Goal: Transaction & Acquisition: Purchase product/service

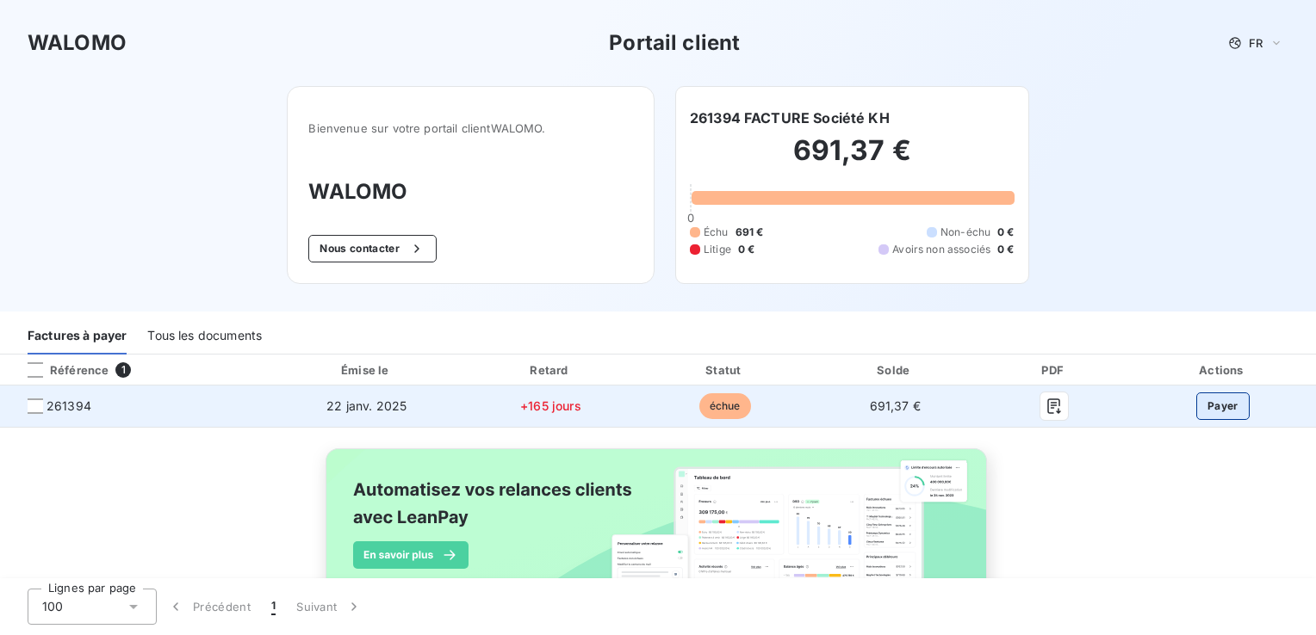
click at [1212, 408] on button "Payer" at bounding box center [1222, 407] width 53 height 28
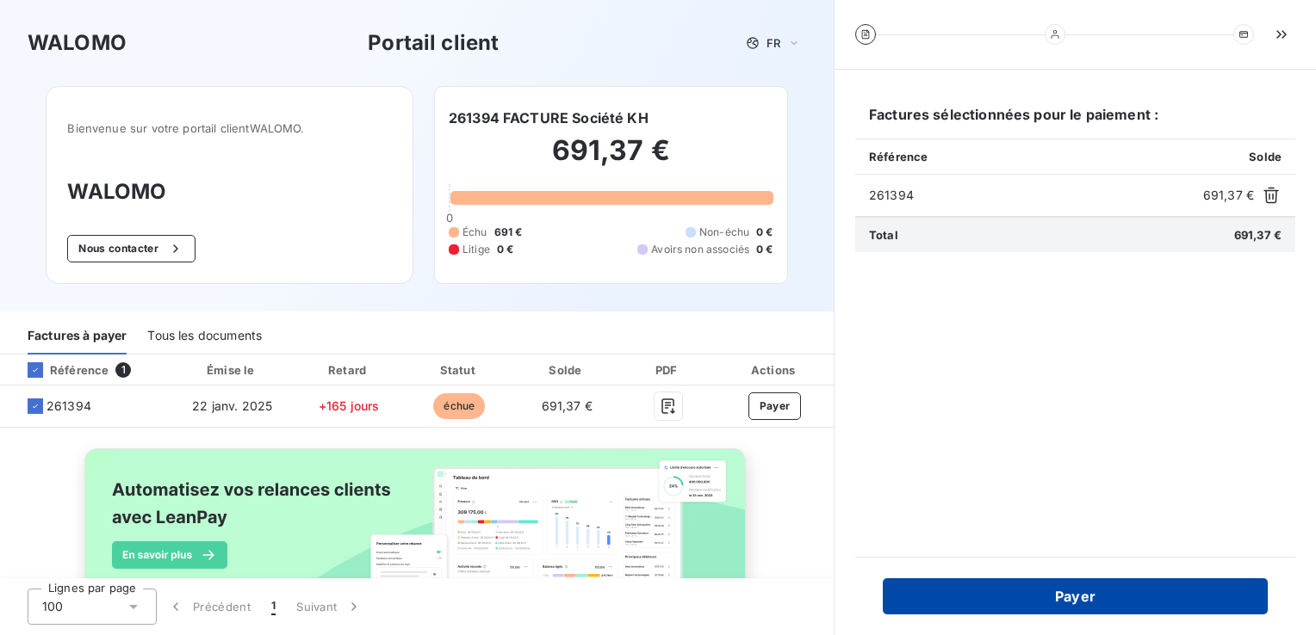
click at [1069, 601] on button "Payer" at bounding box center [1075, 597] width 385 height 36
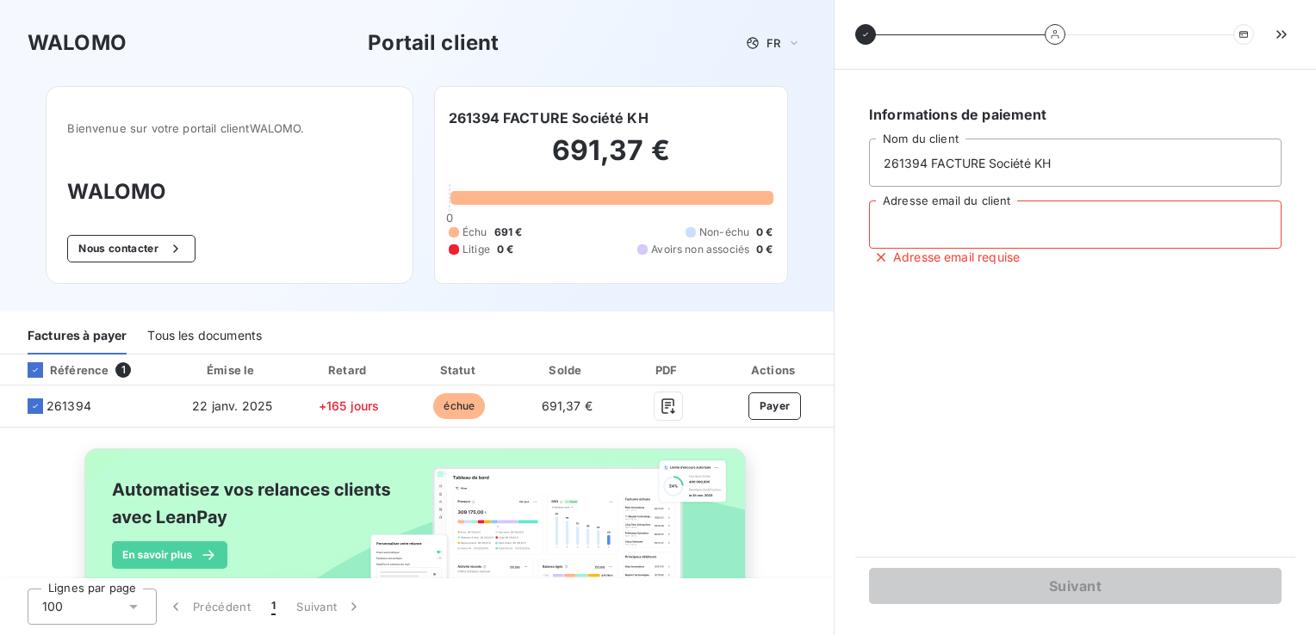
click at [895, 232] on input "Adresse email du client" at bounding box center [1075, 225] width 412 height 48
type input "[EMAIL_ADDRESS][DOMAIN_NAME]"
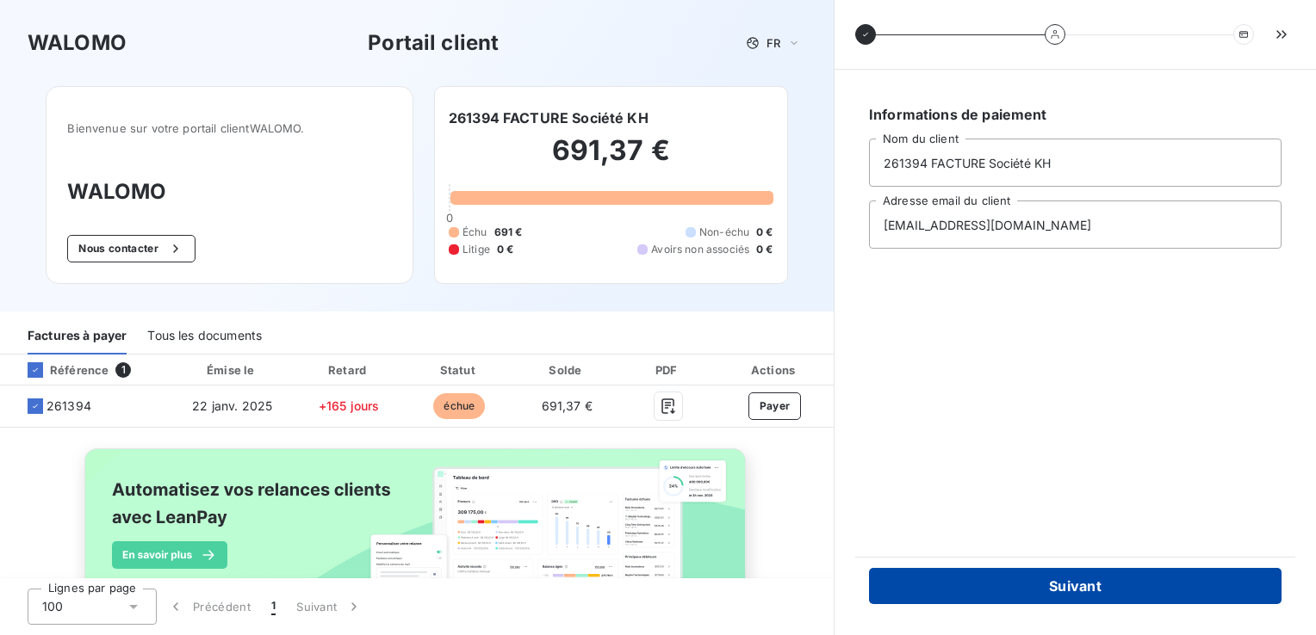
click at [1081, 592] on button "Suivant" at bounding box center [1075, 586] width 412 height 36
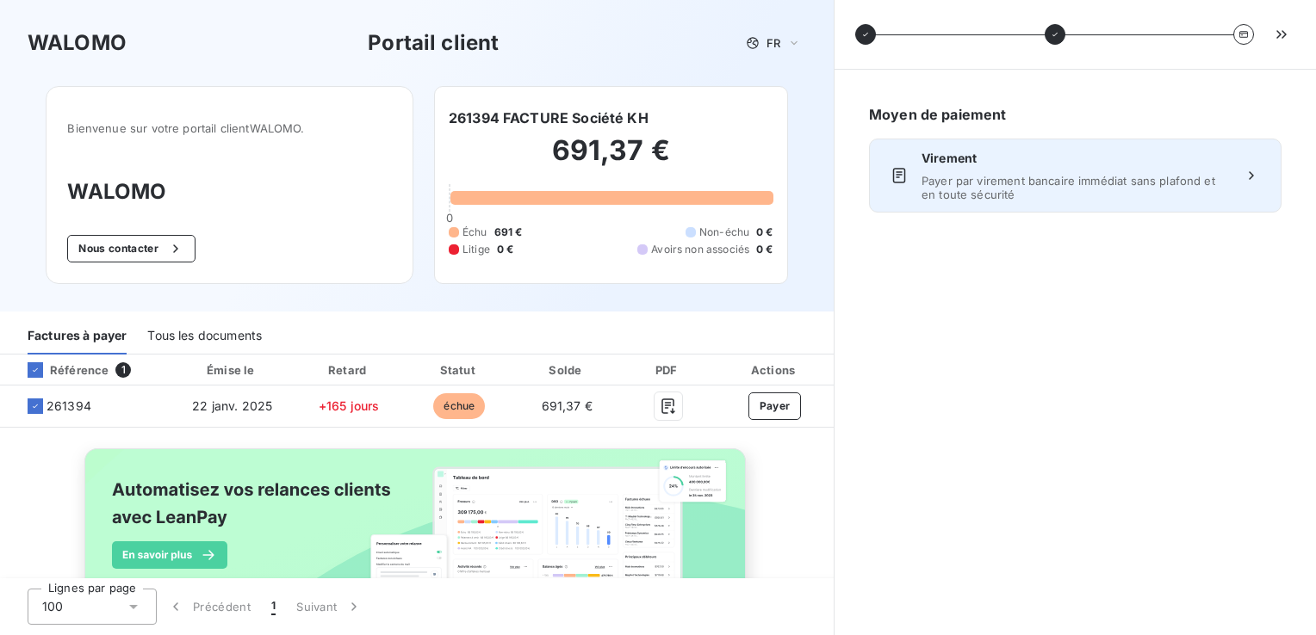
click at [1247, 178] on icon at bounding box center [1250, 175] width 17 height 17
